Goal: Check status: Check status

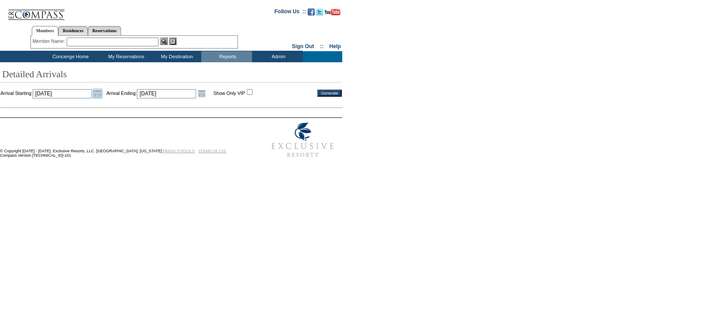
click at [102, 95] on link "Open the calendar popup." at bounding box center [98, 94] width 10 height 10
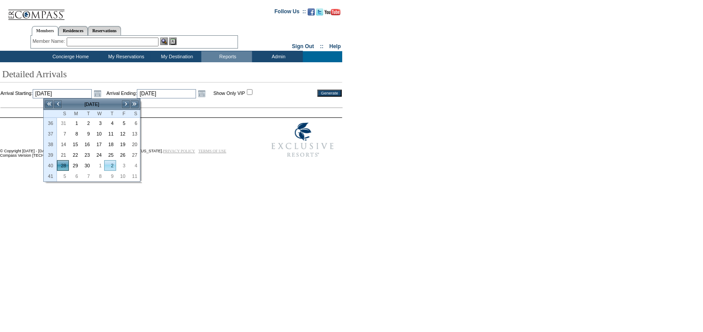
click at [112, 164] on link "2" at bounding box center [110, 166] width 11 height 10
type input "[DATE]"
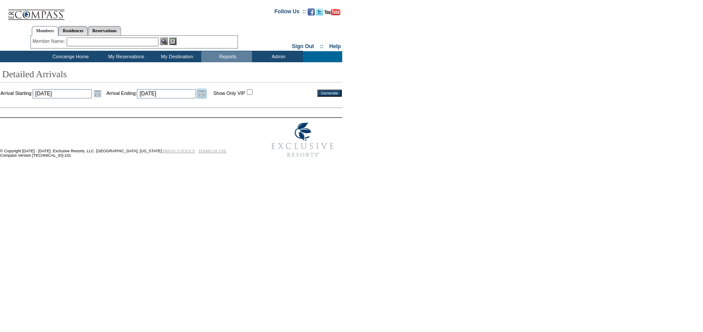
click at [207, 94] on link "Open the calendar popup." at bounding box center [202, 94] width 10 height 10
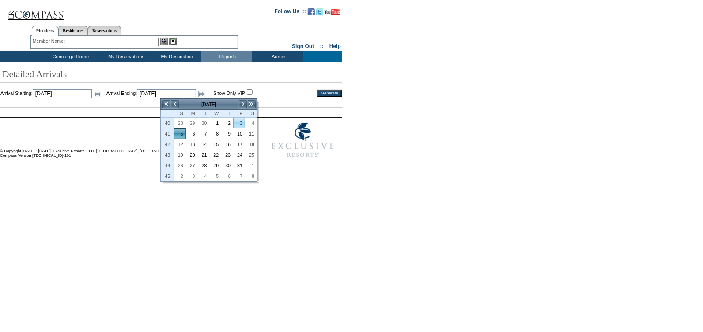
click at [240, 123] on link "3" at bounding box center [239, 123] width 11 height 10
type input "[DATE]"
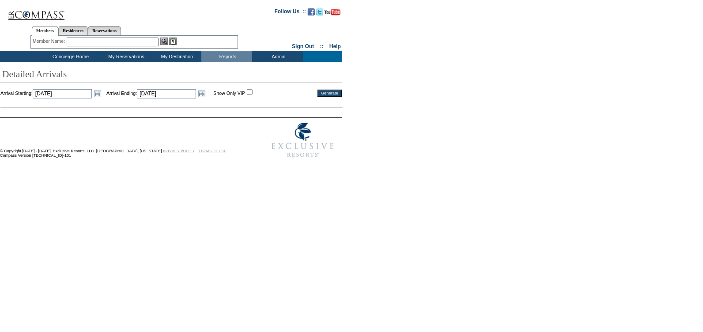
click at [326, 92] on input "Generate" at bounding box center [330, 93] width 24 height 7
